Goal: Find specific page/section: Find specific page/section

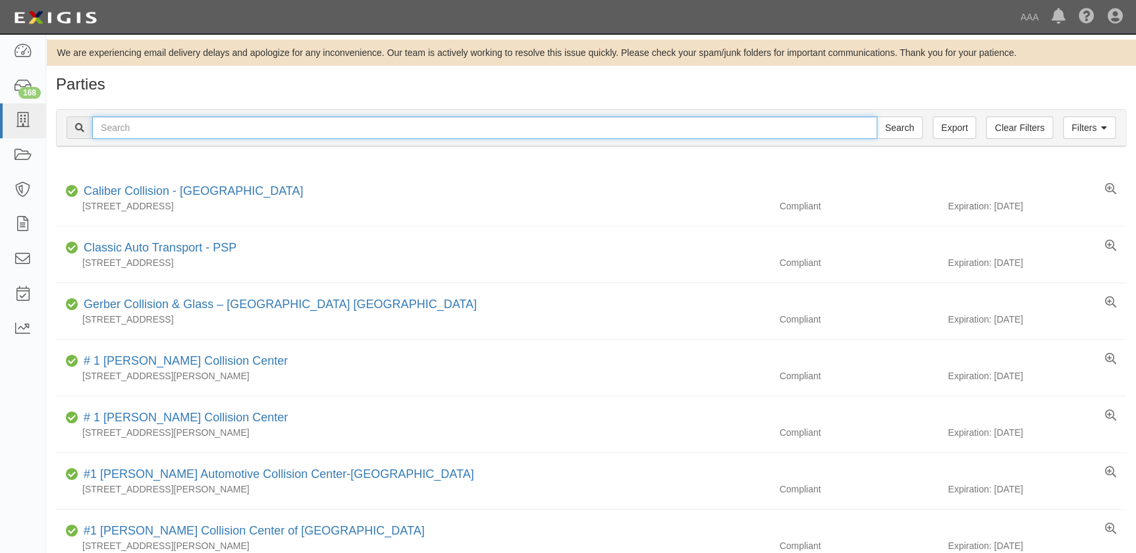
click at [196, 131] on input "text" at bounding box center [484, 128] width 785 height 22
type input "caliber"
click at [876, 117] on input "Search" at bounding box center [899, 128] width 46 height 22
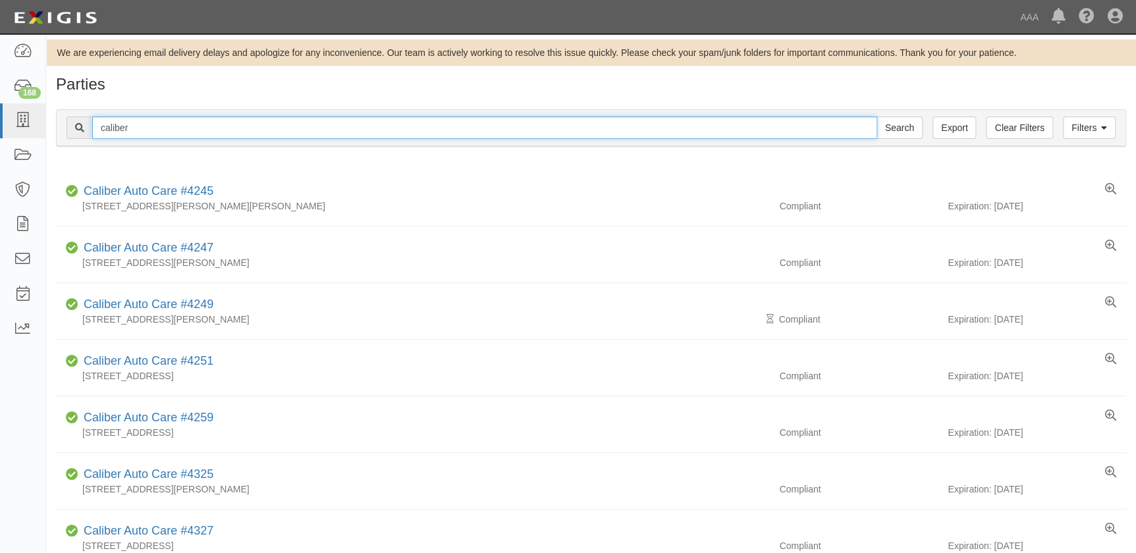
click at [177, 131] on input "caliber" at bounding box center [484, 128] width 785 height 22
type input "caliber el paso"
click at [876, 117] on input "Search" at bounding box center [899, 128] width 46 height 22
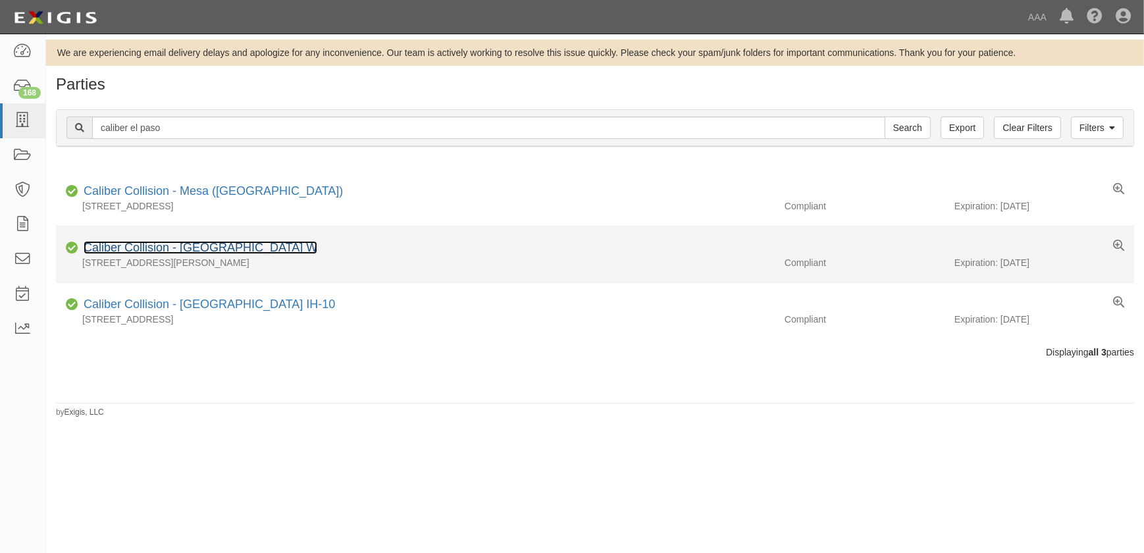
click at [186, 250] on link "Caliber Collision - [GEOGRAPHIC_DATA] W" at bounding box center [201, 247] width 234 height 13
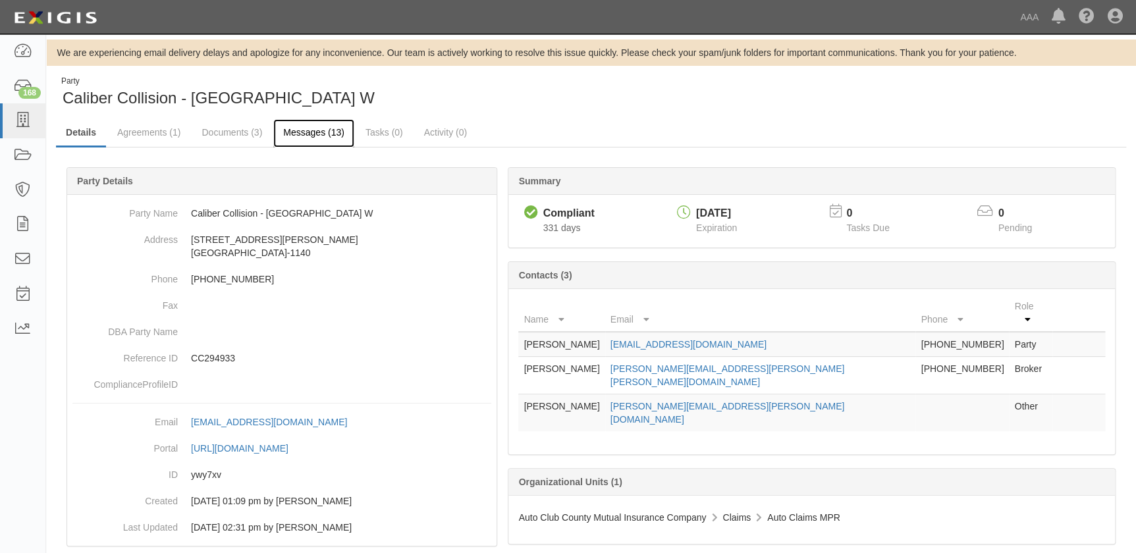
click at [297, 134] on link "Messages (13)" at bounding box center [313, 133] width 81 height 28
